Goal: Task Accomplishment & Management: Manage account settings

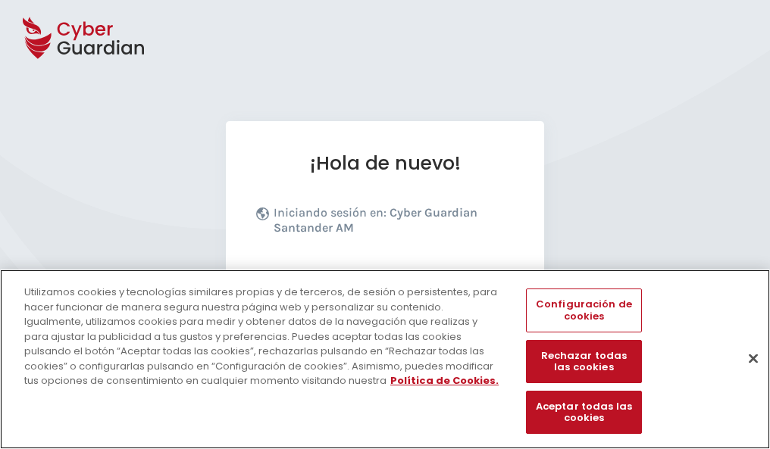
scroll to position [186, 0]
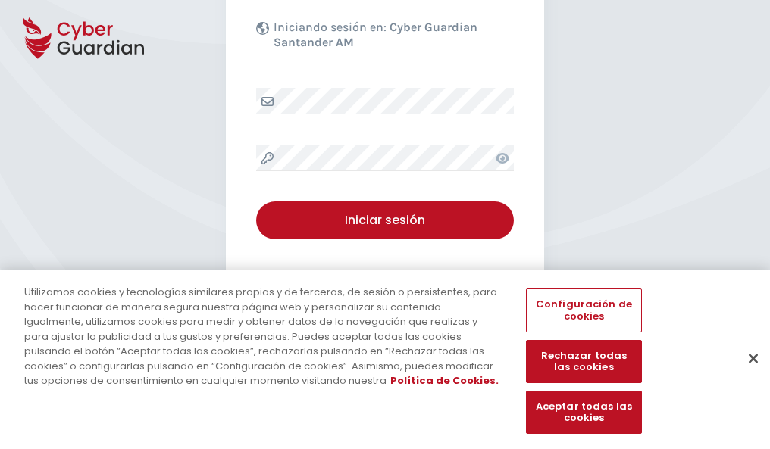
click at [745, 374] on button "Cerrar" at bounding box center [752, 358] width 33 height 33
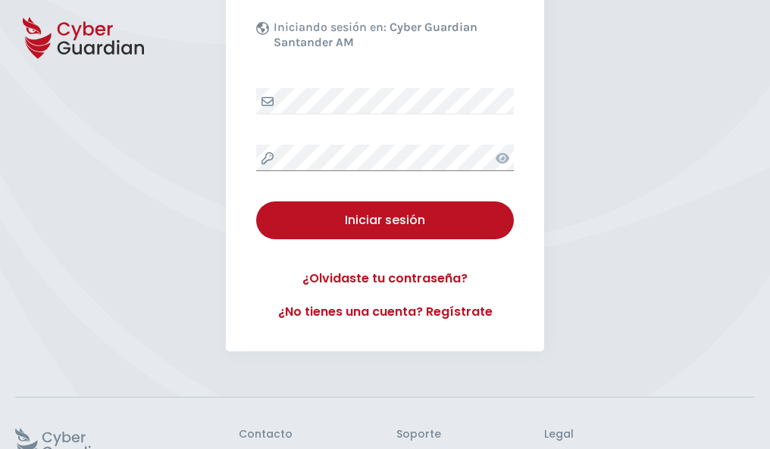
scroll to position [295, 0]
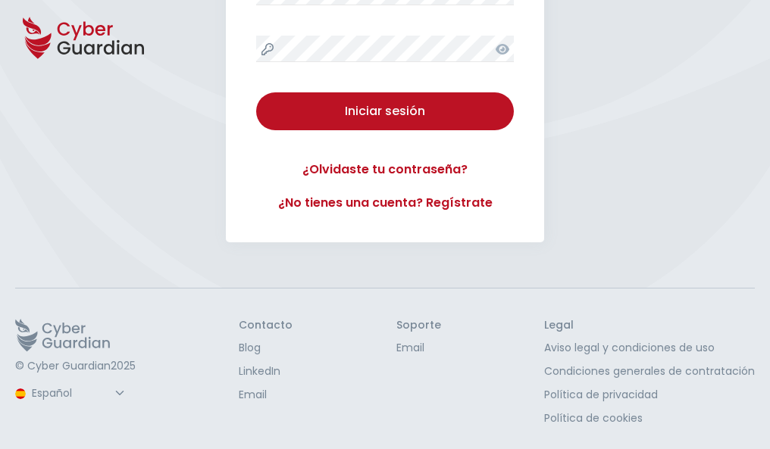
click at [256, 92] on button "Iniciar sesión" at bounding box center [385, 111] width 258 height 38
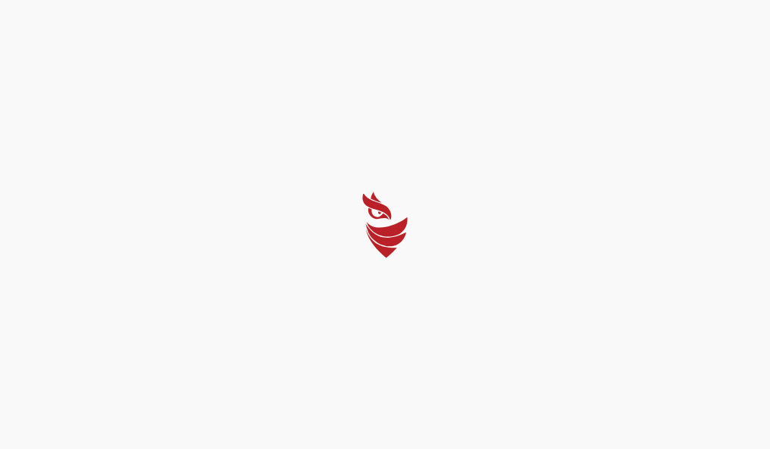
scroll to position [0, 0]
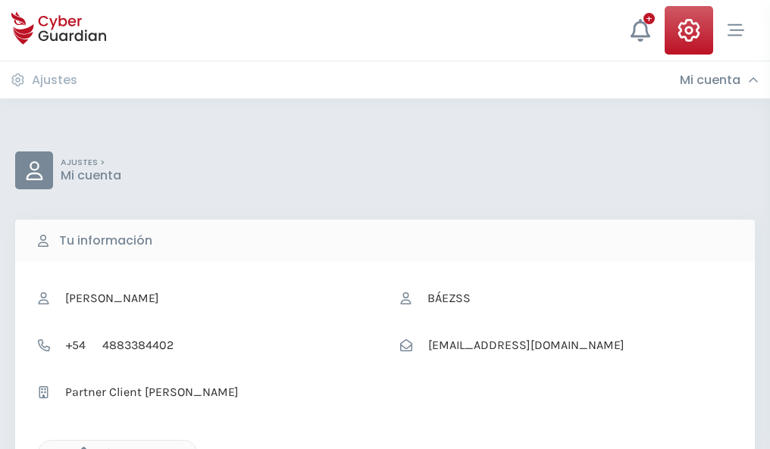
click at [80, 448] on icon "button" at bounding box center [79, 453] width 13 height 13
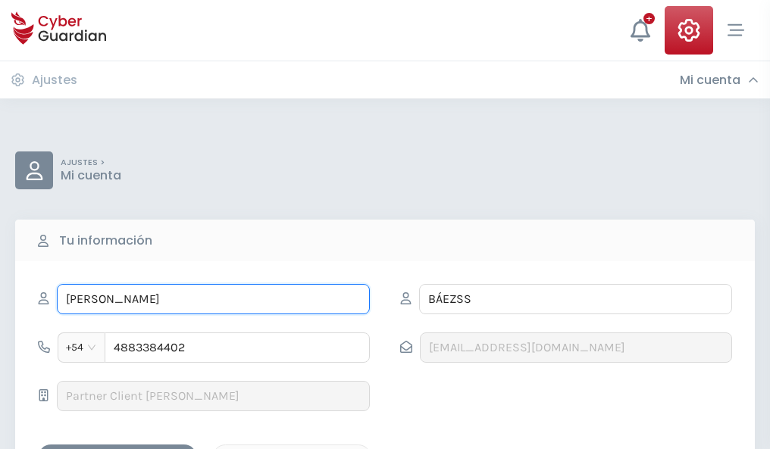
click at [213, 299] on input "[PERSON_NAME]" at bounding box center [213, 299] width 313 height 30
type input "M"
type input "[PERSON_NAME]"
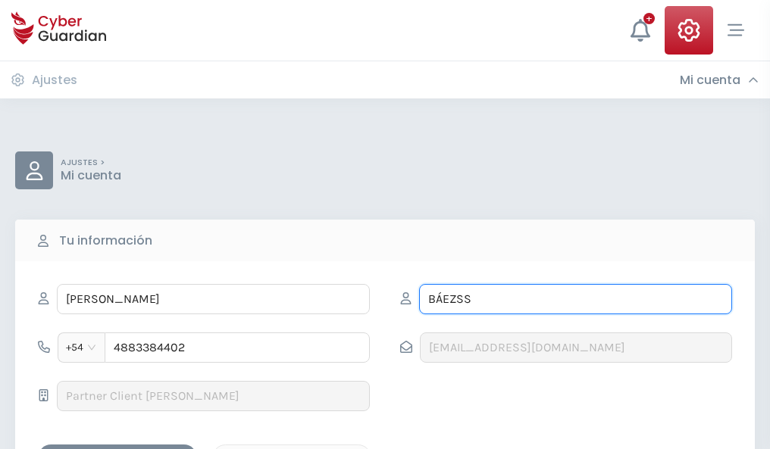
click at [575, 299] on input "BÁEZSS" at bounding box center [575, 299] width 313 height 30
type input "B"
type input "Arroyo"
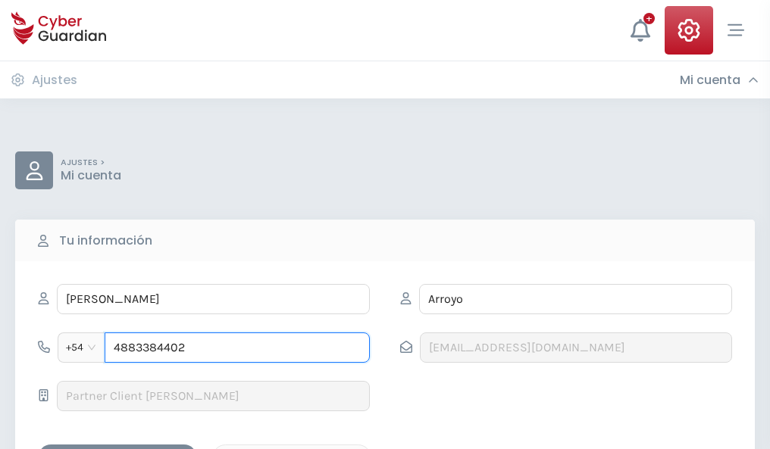
click at [237, 348] on input "4883384402" at bounding box center [237, 348] width 265 height 30
type input "4"
type input "4825451910"
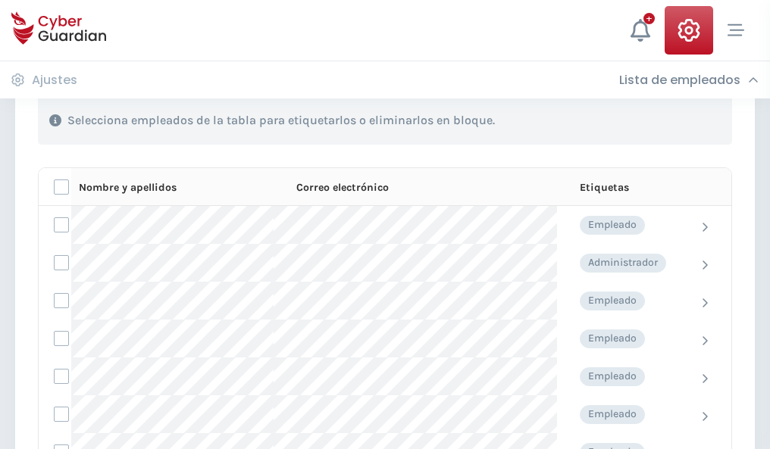
scroll to position [648, 0]
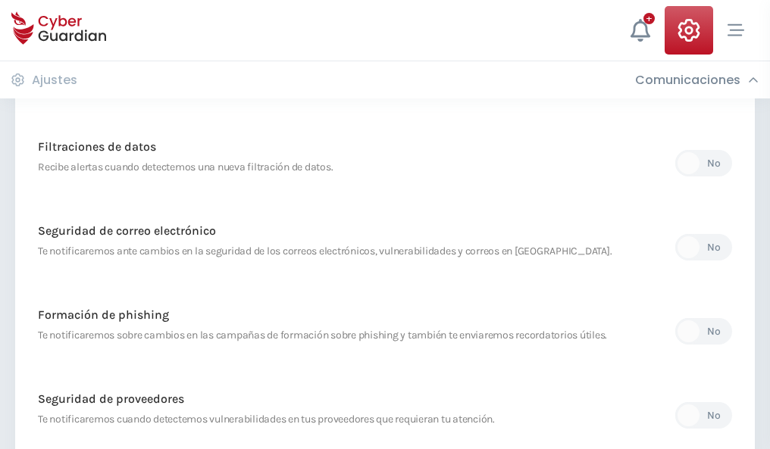
scroll to position [798, 0]
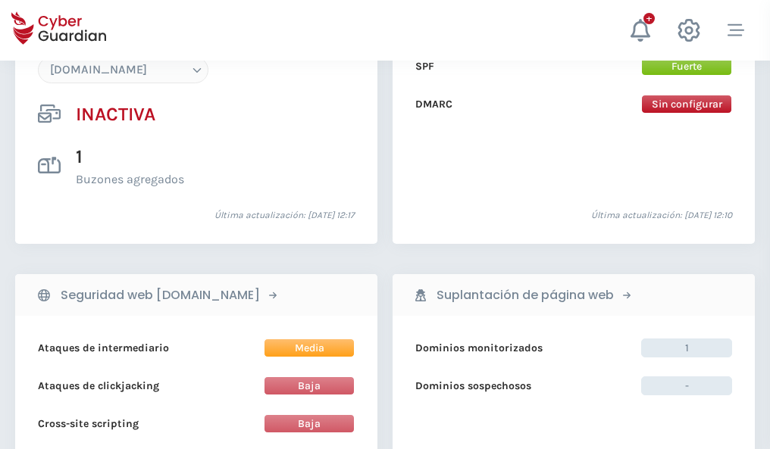
scroll to position [1426, 0]
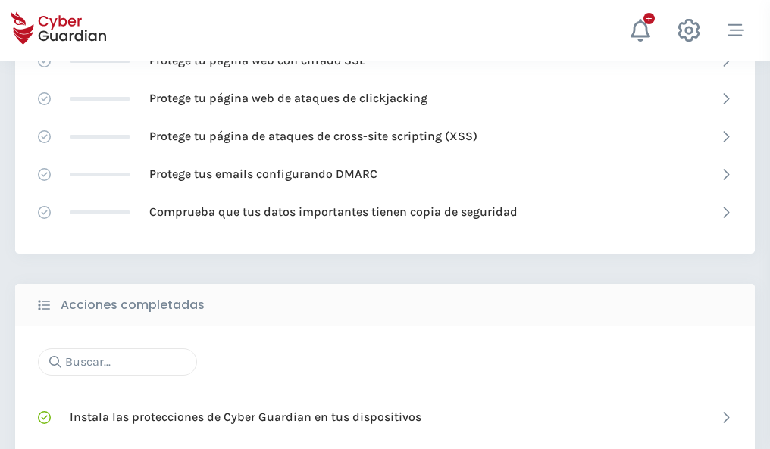
scroll to position [1009, 0]
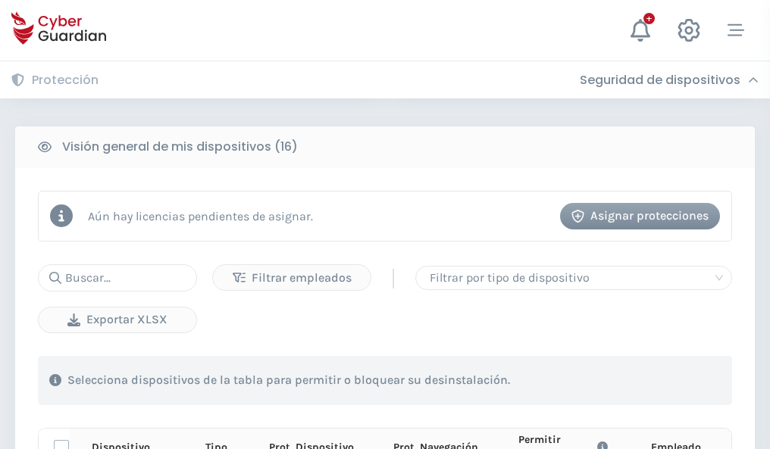
scroll to position [1338, 0]
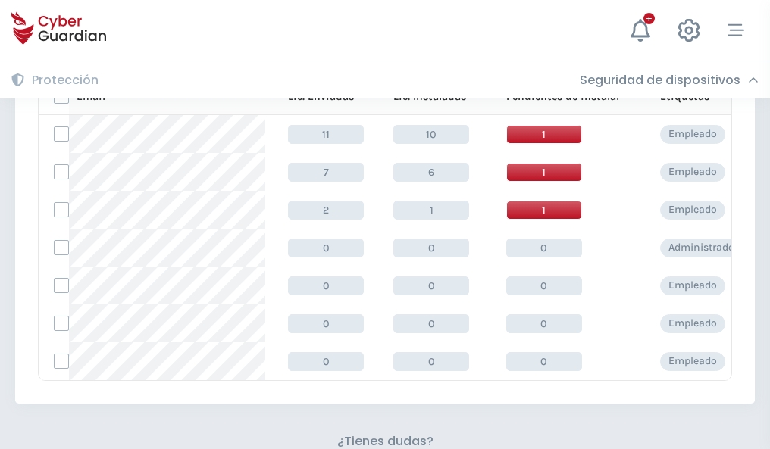
scroll to position [665, 0]
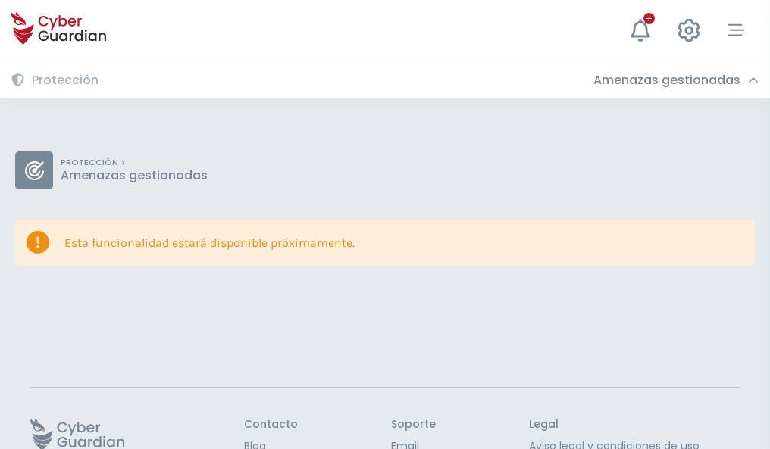
scroll to position [98, 0]
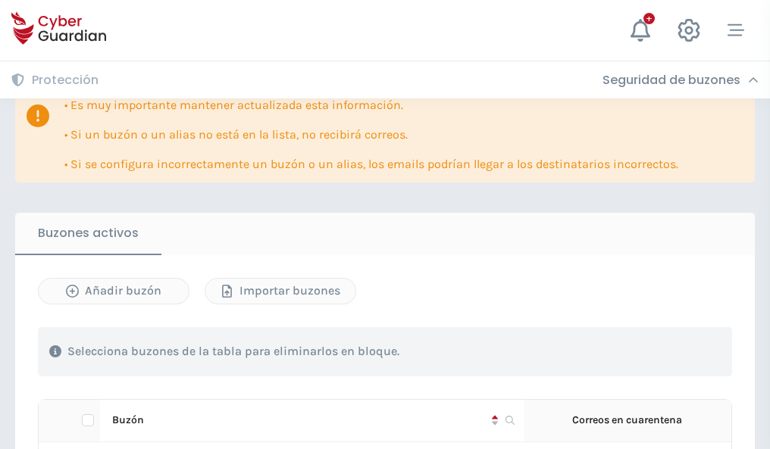
scroll to position [890, 0]
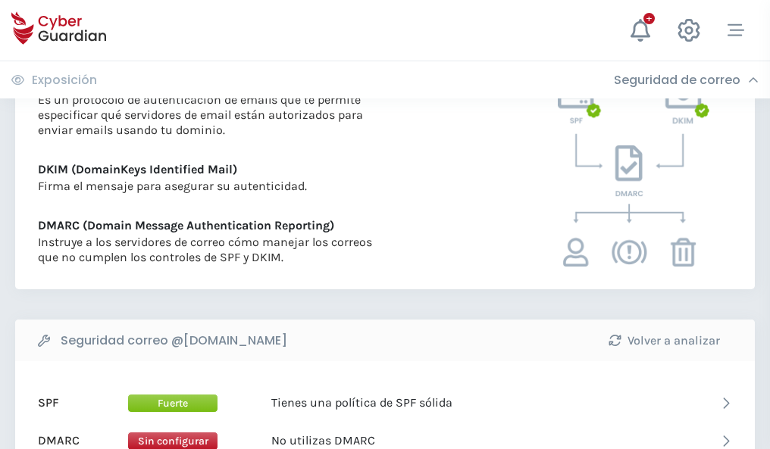
scroll to position [817, 0]
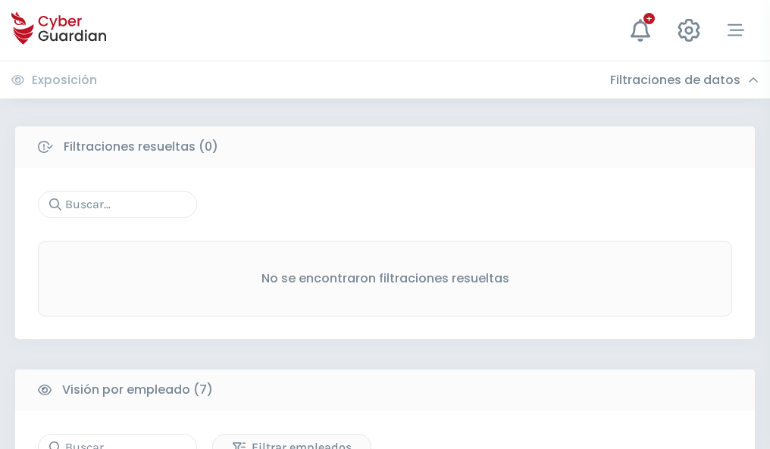
scroll to position [1253, 0]
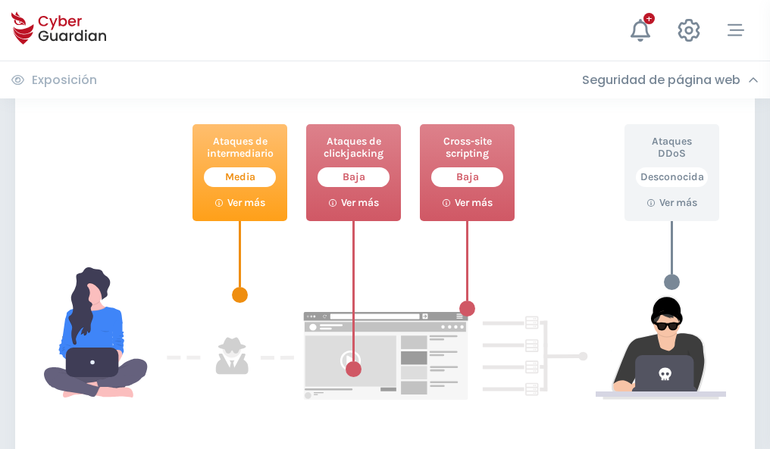
scroll to position [825, 0]
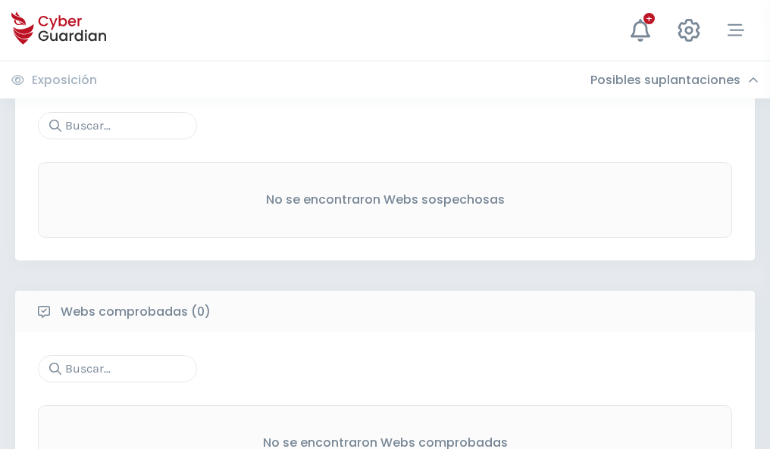
scroll to position [792, 0]
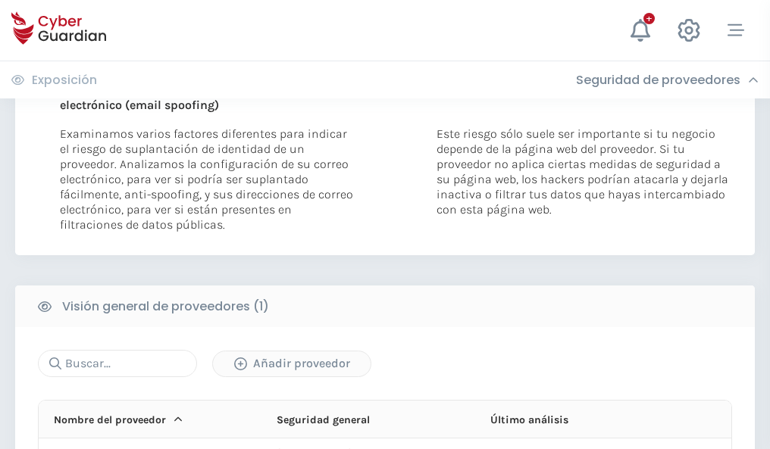
scroll to position [787, 0]
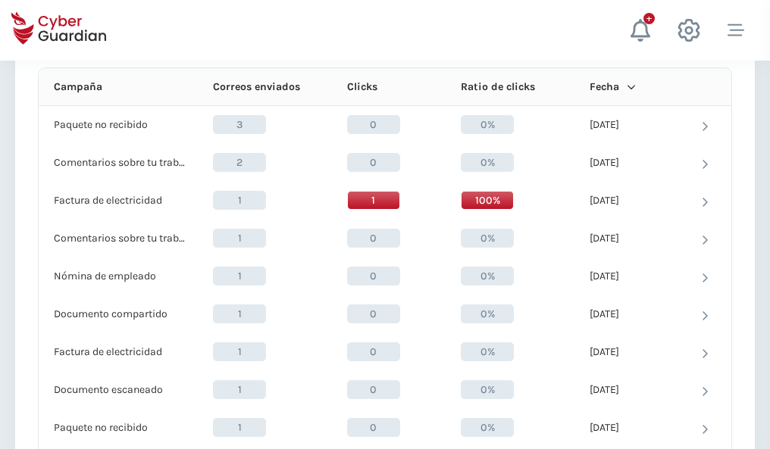
scroll to position [1358, 0]
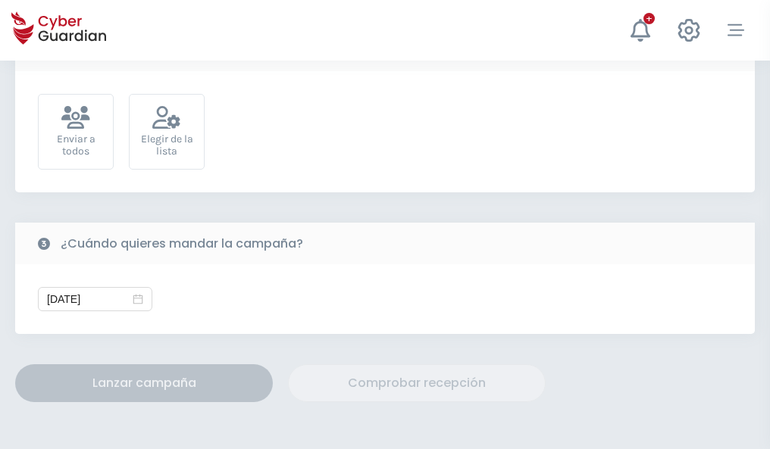
scroll to position [554, 0]
